Goal: Navigation & Orientation: Find specific page/section

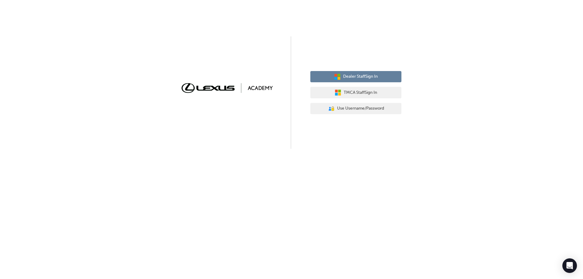
click at [330, 77] on button "Dealer Staff Sign In" at bounding box center [355, 77] width 91 height 12
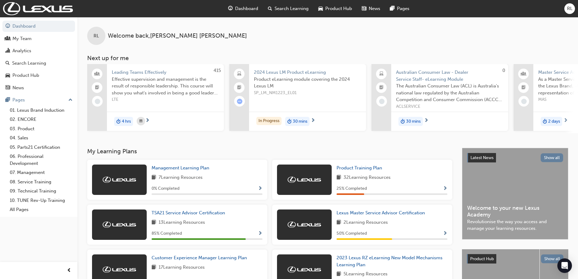
click at [239, 180] on div "7 Learning Resources" at bounding box center [207, 178] width 111 height 8
click at [259, 188] on span "Show Progress" at bounding box center [260, 188] width 5 height 5
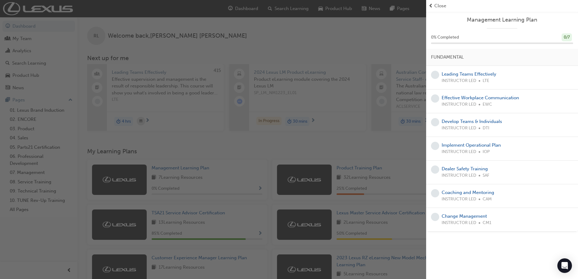
drag, startPoint x: 281, startPoint y: 146, endPoint x: 278, endPoint y: 149, distance: 4.7
click at [281, 146] on div "button" at bounding box center [213, 139] width 426 height 279
